Goal: Find specific page/section: Find specific page/section

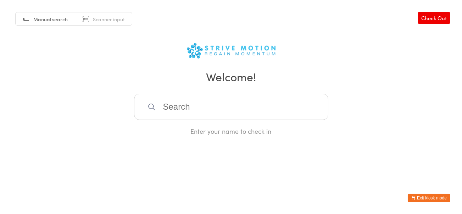
click at [41, 17] on span "Manual search" at bounding box center [50, 19] width 34 height 7
click at [427, 197] on button "Exit kiosk mode" at bounding box center [429, 198] width 43 height 9
